Goal: Navigation & Orientation: Find specific page/section

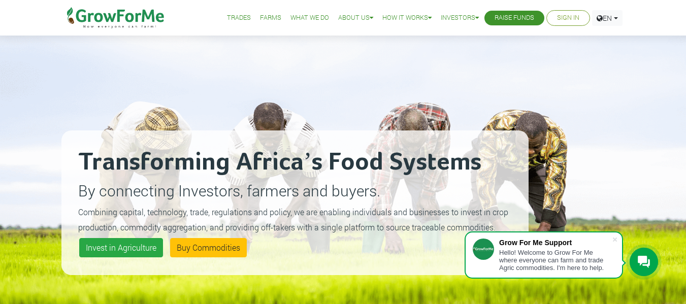
click at [238, 16] on link "Trades" at bounding box center [239, 18] width 24 height 11
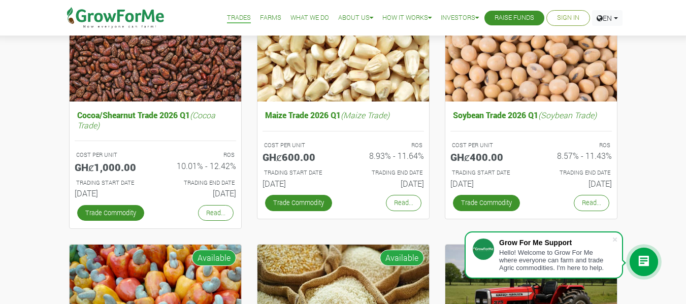
scroll to position [159, 0]
